Goal: Complete application form

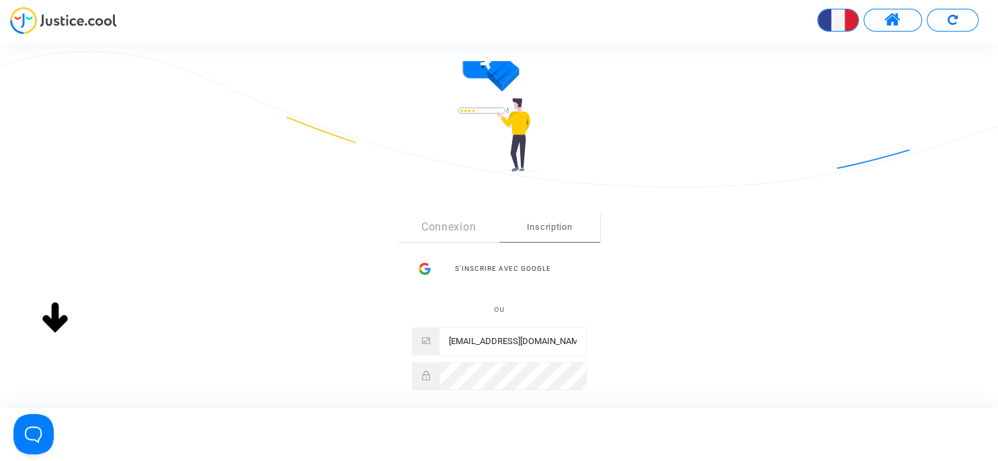
scroll to position [155, 0]
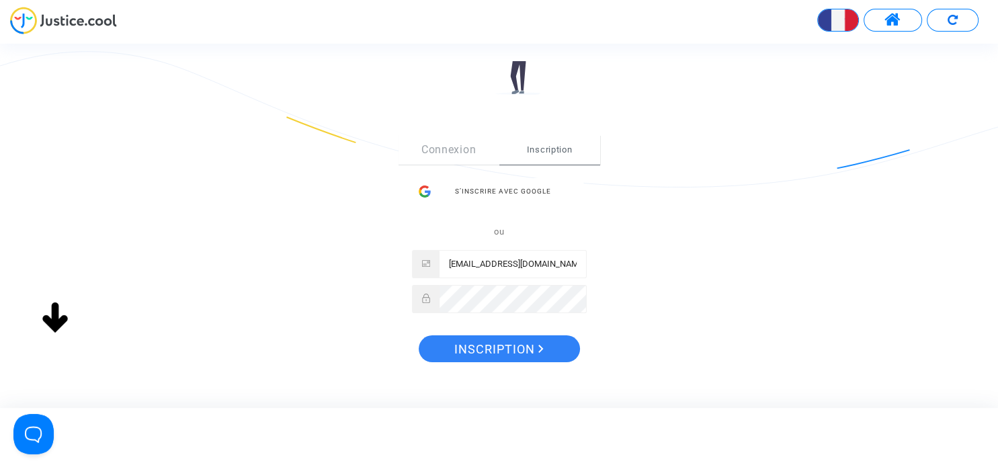
click at [523, 272] on input "mrnbertrand@gmail.com" at bounding box center [513, 264] width 147 height 27
drag, startPoint x: 556, startPoint y: 263, endPoint x: 414, endPoint y: 257, distance: 142.0
click at [440, 257] on input "mrnbertrand@gmail.com" at bounding box center [513, 264] width 147 height 27
type input "[EMAIL_ADDRESS][DOMAIN_NAME]"
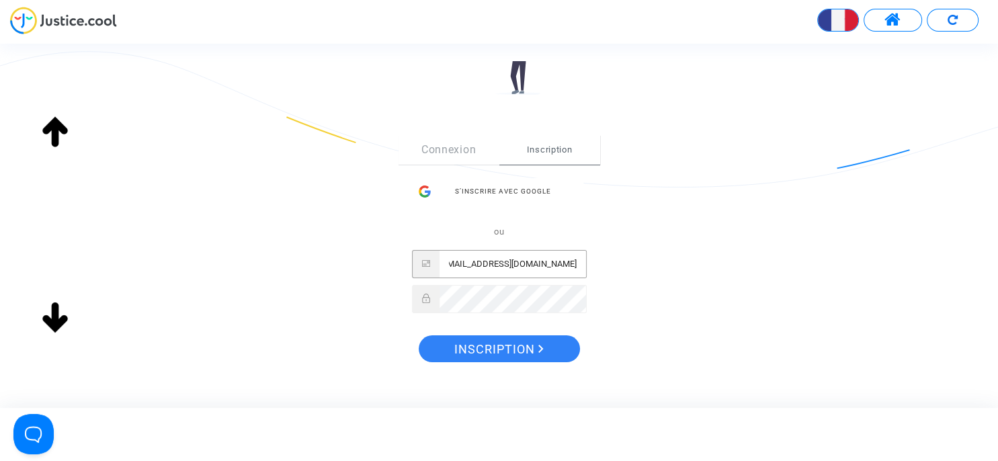
click at [612, 230] on div "Sign Up Connexion Inscription S’inscrire avec Google ou contact@bertrandcapizza…" at bounding box center [498, 253] width 449 height 290
click at [469, 343] on span "Inscription" at bounding box center [498, 349] width 89 height 28
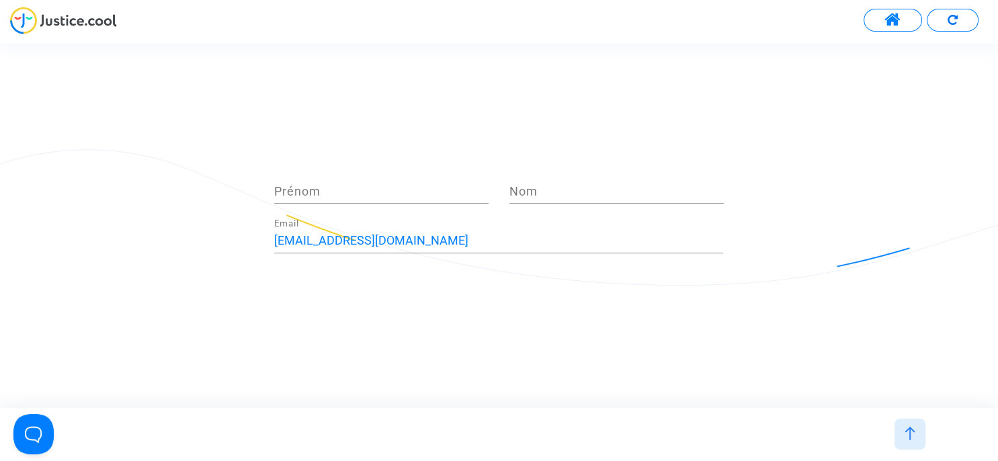
click at [362, 185] on input "Prénom" at bounding box center [381, 191] width 214 height 13
type input "Marine"
click at [569, 187] on input "Nom" at bounding box center [617, 191] width 214 height 13
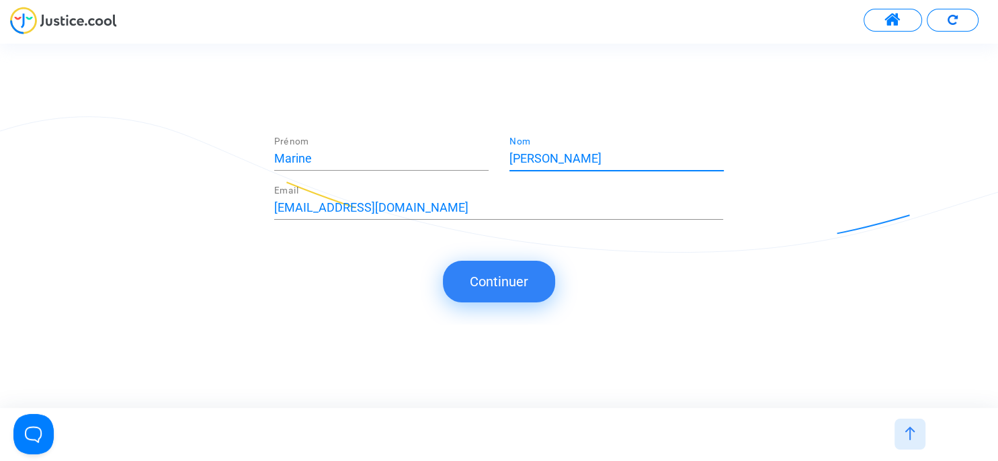
type input "[PERSON_NAME]"
click at [505, 109] on div "Marine Prénom [PERSON_NAME] Nom [EMAIL_ADDRESS][DOMAIN_NAME] Email Continuer" at bounding box center [499, 226] width 998 height 364
click at [479, 292] on button "Continuer" at bounding box center [499, 282] width 112 height 42
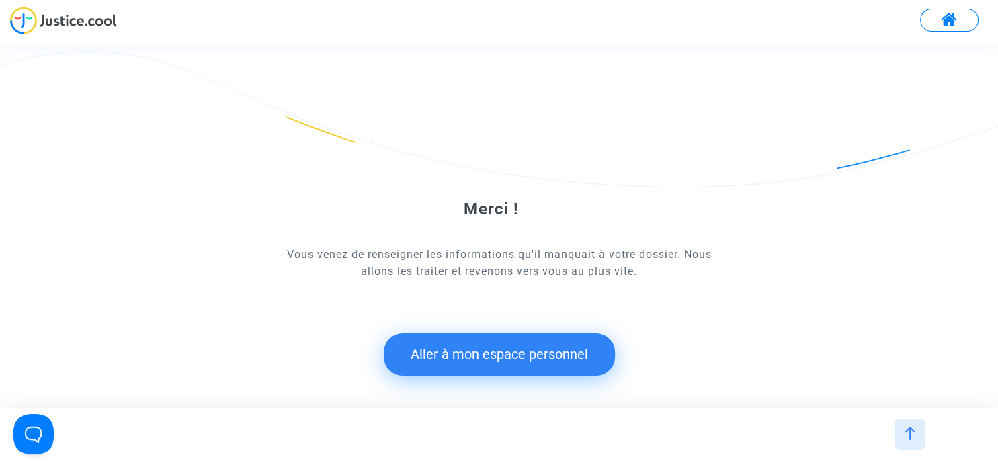
click at [491, 352] on button "Aller à mon espace personnel" at bounding box center [499, 354] width 231 height 42
